Goal: Find specific page/section: Find specific page/section

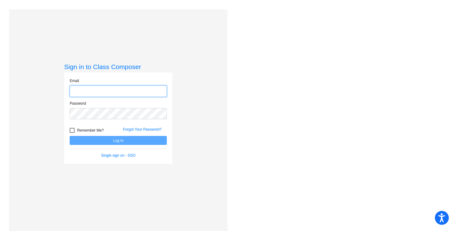
type input "[PERSON_NAME][EMAIL_ADDRESS][PERSON_NAME][DOMAIN_NAME]"
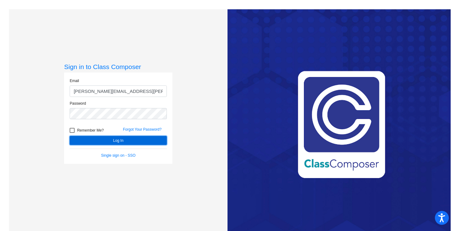
click at [109, 140] on button "Log In" at bounding box center [118, 140] width 97 height 9
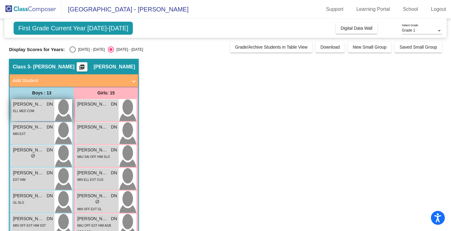
click at [37, 106] on span "[PERSON_NAME]" at bounding box center [28, 104] width 31 height 6
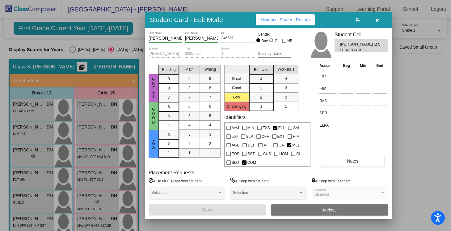
click at [377, 21] on icon "button" at bounding box center [377, 20] width 3 height 4
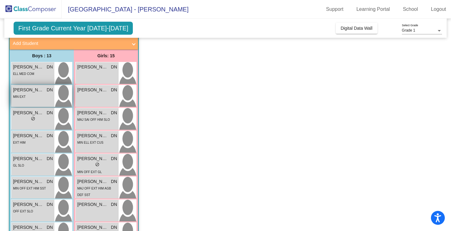
scroll to position [41, 0]
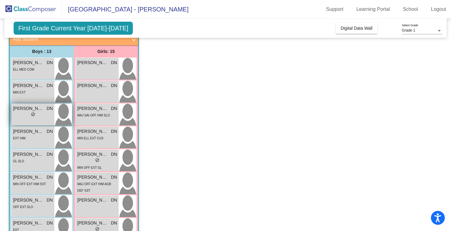
click at [47, 107] on span "DN" at bounding box center [50, 108] width 6 height 6
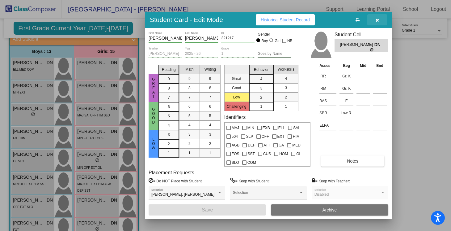
click at [377, 19] on icon "button" at bounding box center [377, 20] width 3 height 4
